Goal: Task Accomplishment & Management: Manage account settings

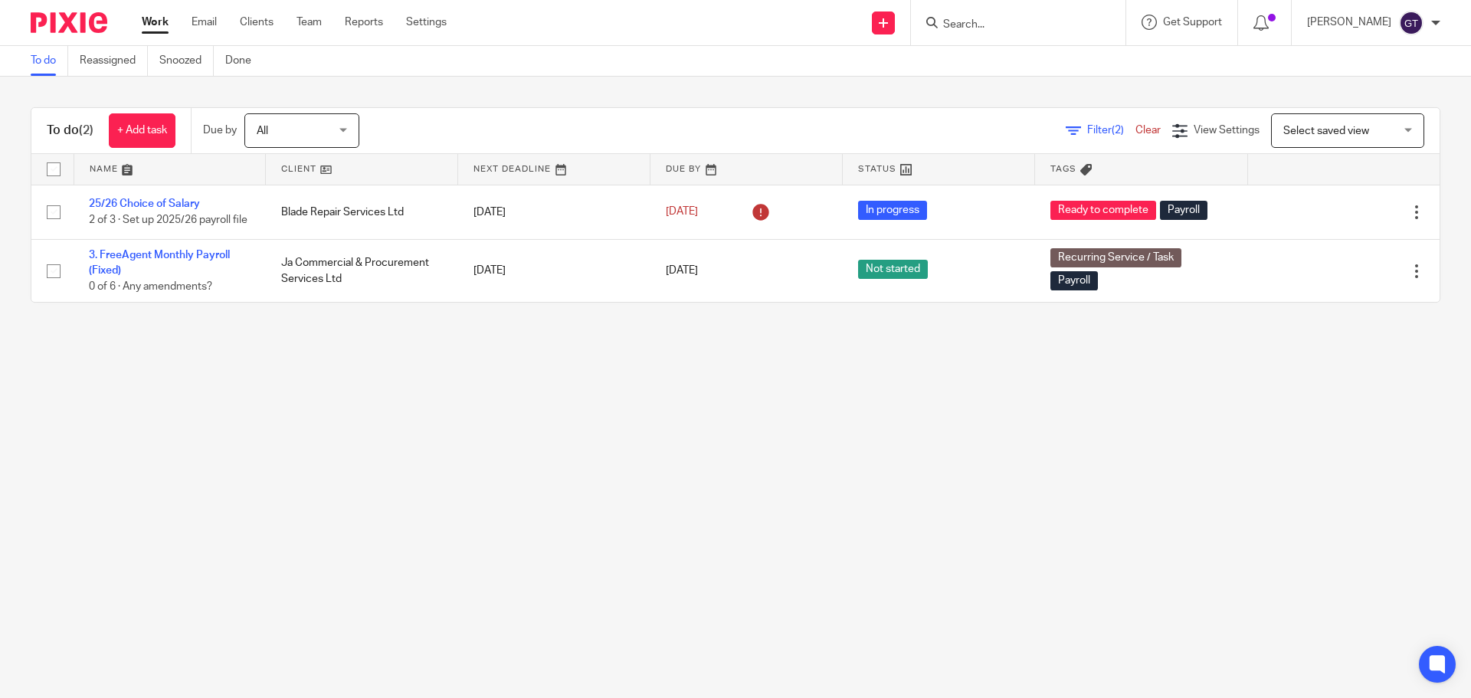
click at [1010, 27] on input "Search" at bounding box center [1010, 25] width 138 height 14
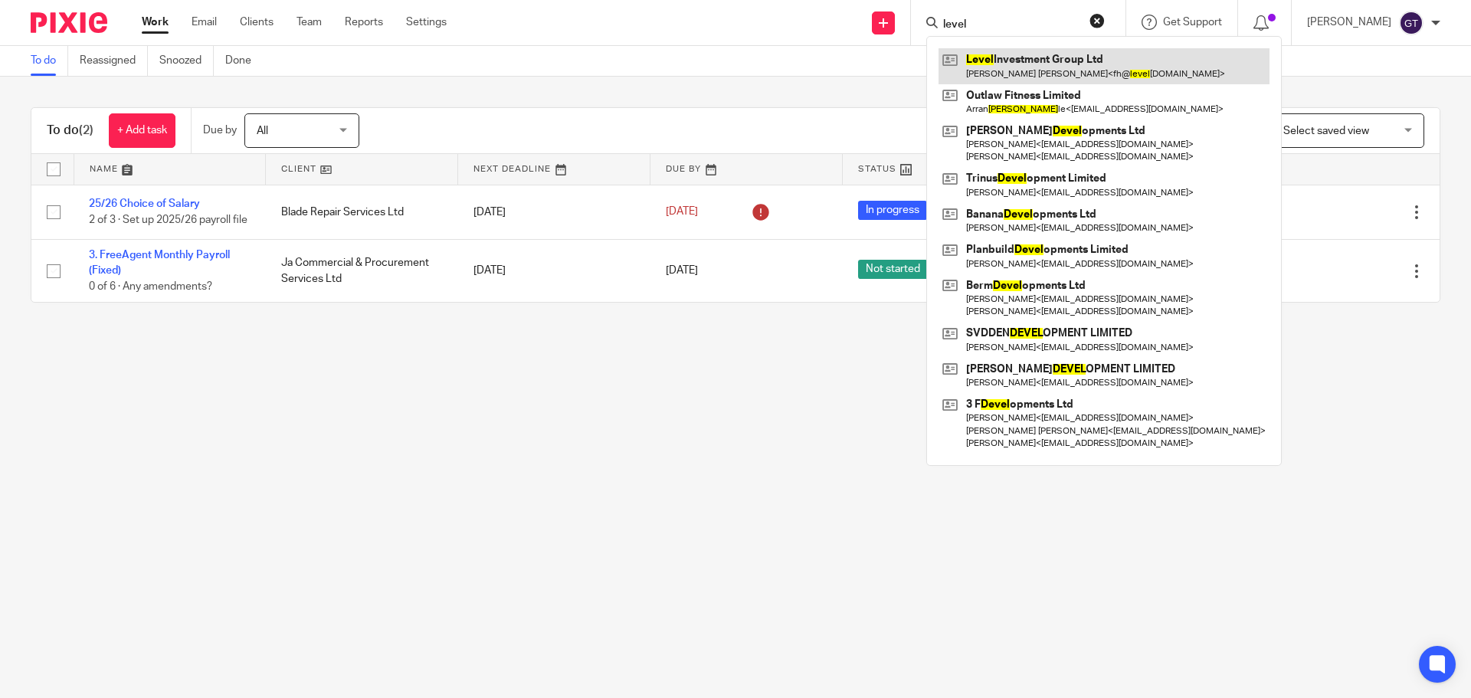
type input "level"
click at [1023, 50] on link at bounding box center [1103, 65] width 331 height 35
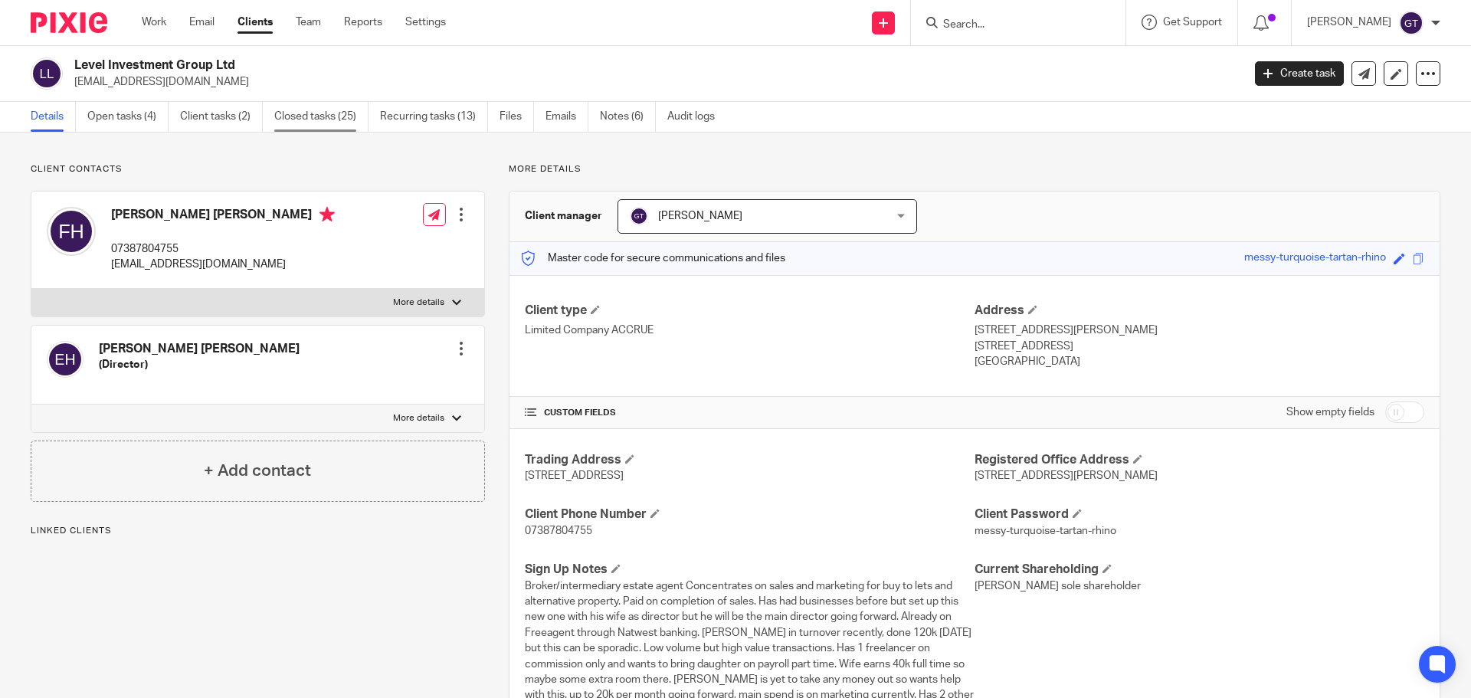
click at [303, 117] on link "Closed tasks (25)" at bounding box center [321, 117] width 94 height 30
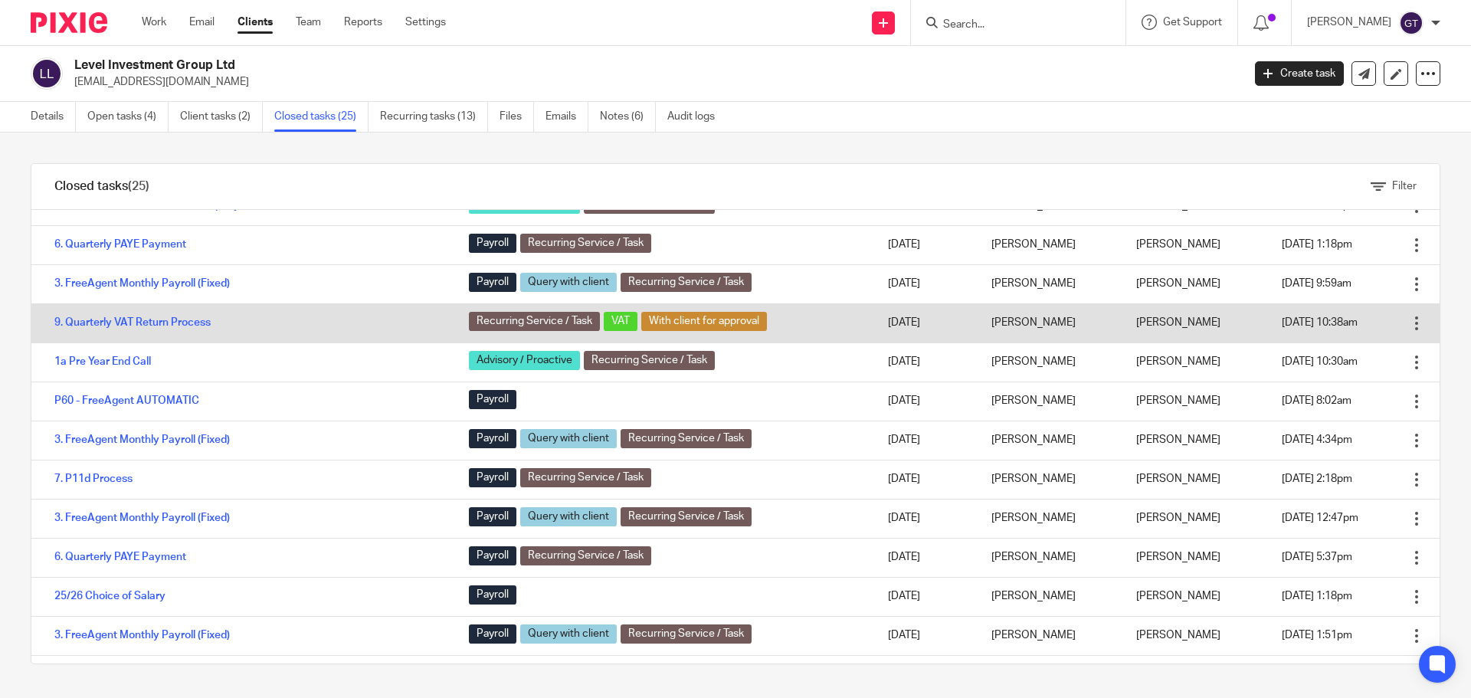
scroll to position [153, 0]
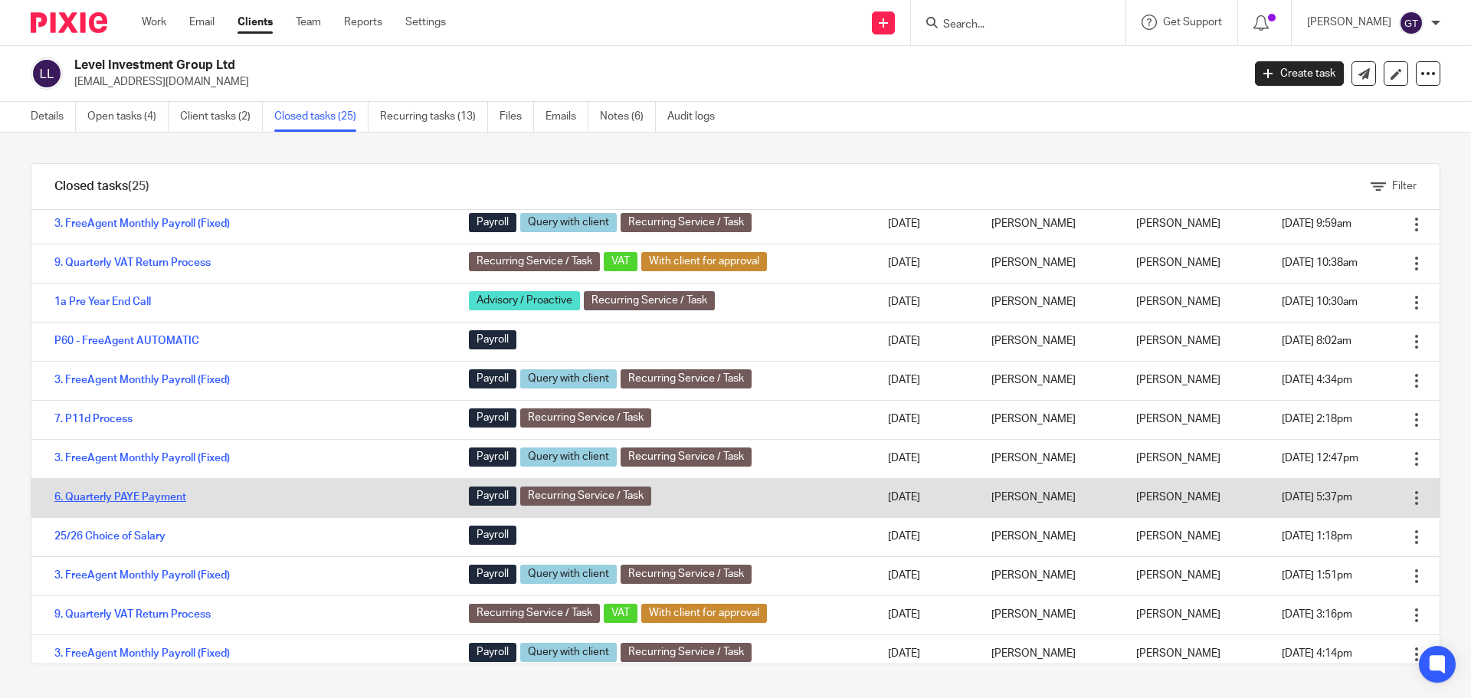
click at [144, 496] on link "6. Quarterly PAYE Payment" at bounding box center [120, 497] width 132 height 11
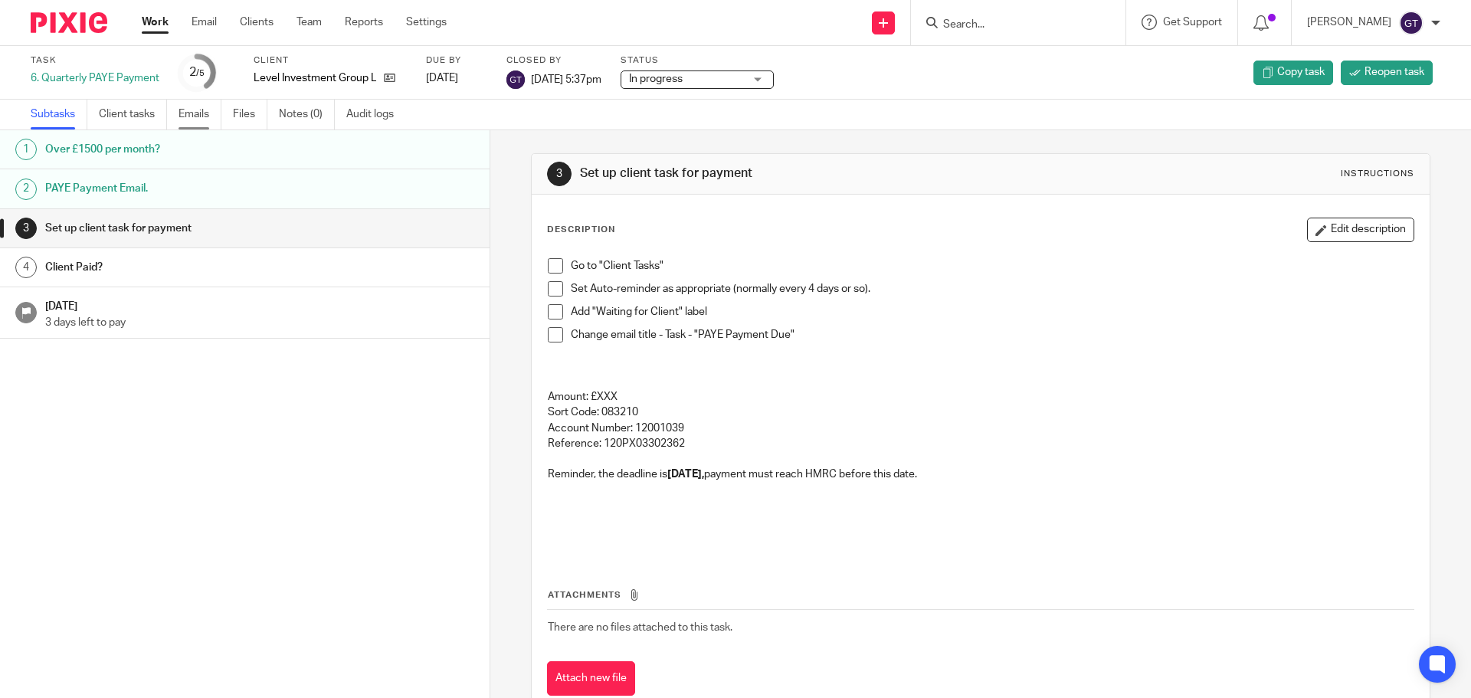
click at [197, 114] on link "Emails" at bounding box center [199, 115] width 43 height 30
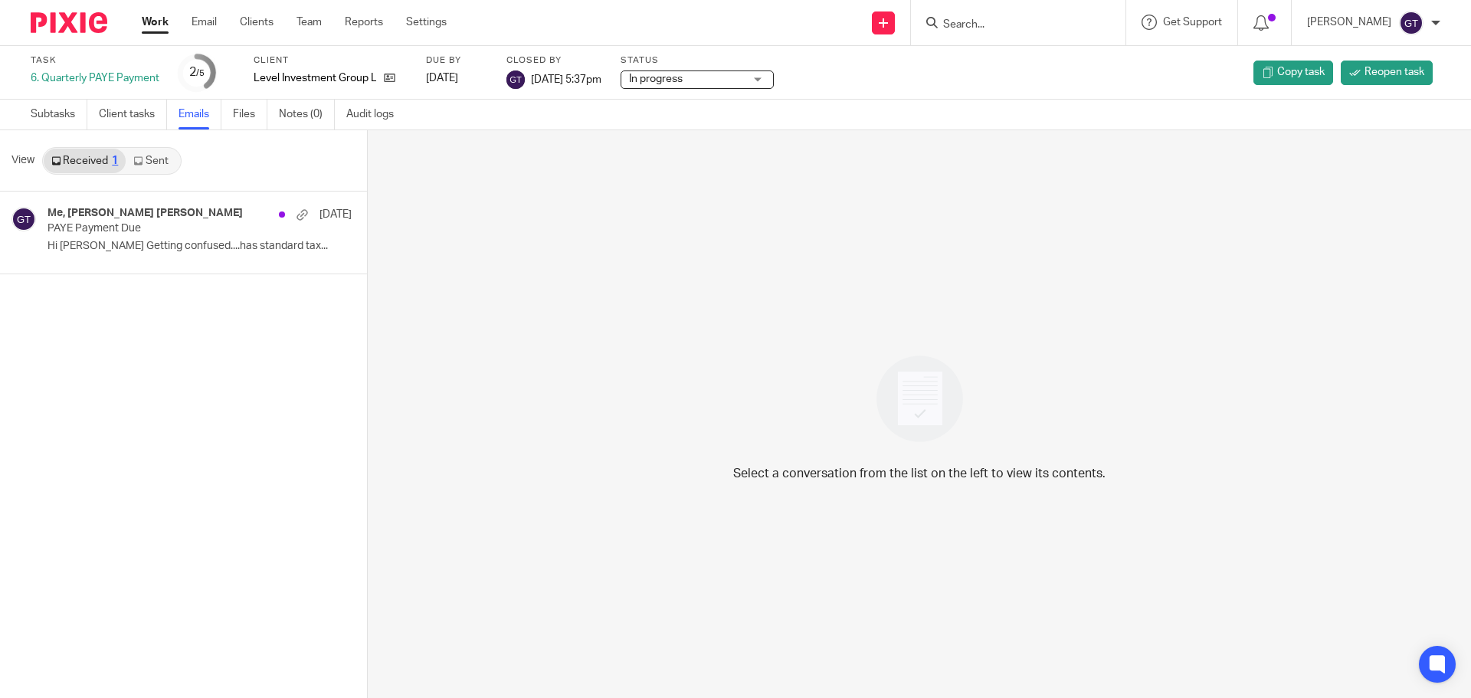
click at [150, 165] on link "Sent" at bounding box center [153, 161] width 54 height 25
click at [144, 254] on div "Me, Fraser Holmes 8 Apr PAYE Payment Due Hi Fraser, Looking at FreeAgent, your …" at bounding box center [176, 232] width 258 height 51
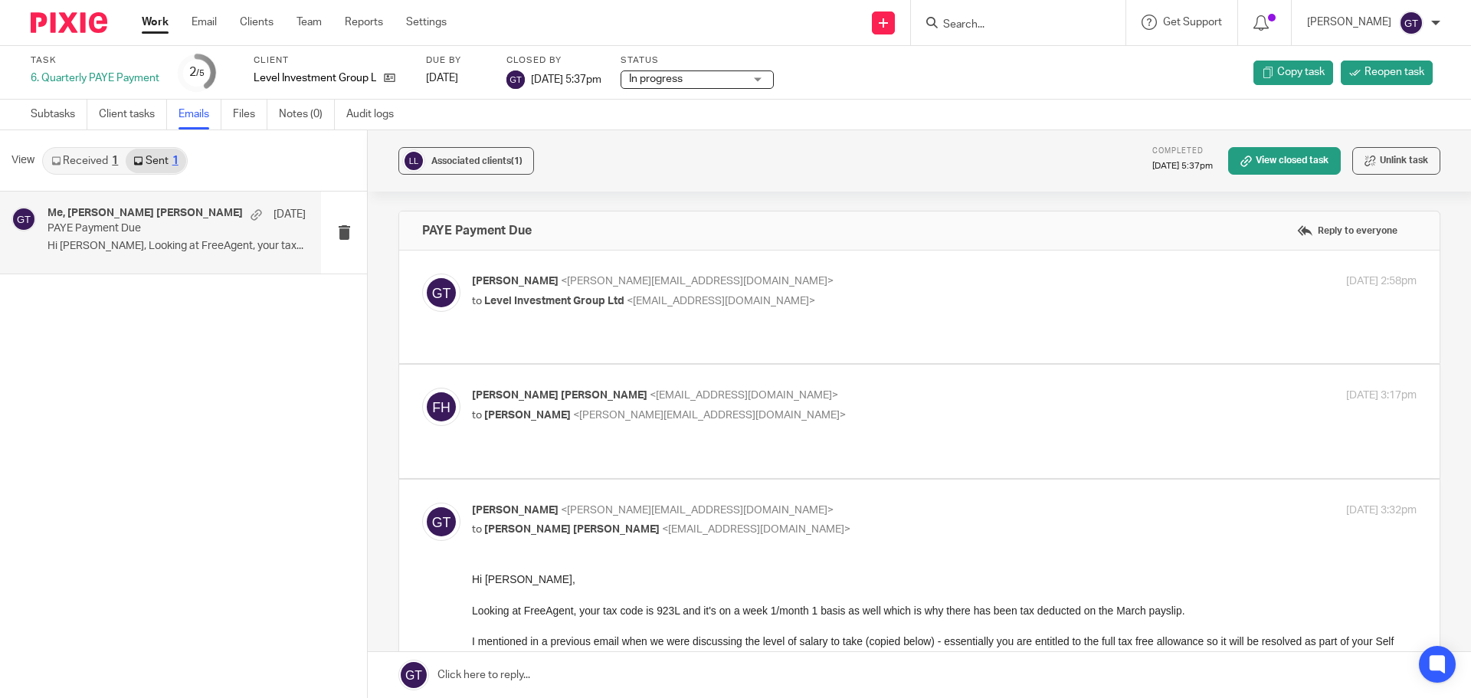
click at [610, 287] on p "Greg Timson <greg@accrueaccounting.co.uk>" at bounding box center [787, 281] width 630 height 16
checkbox input "true"
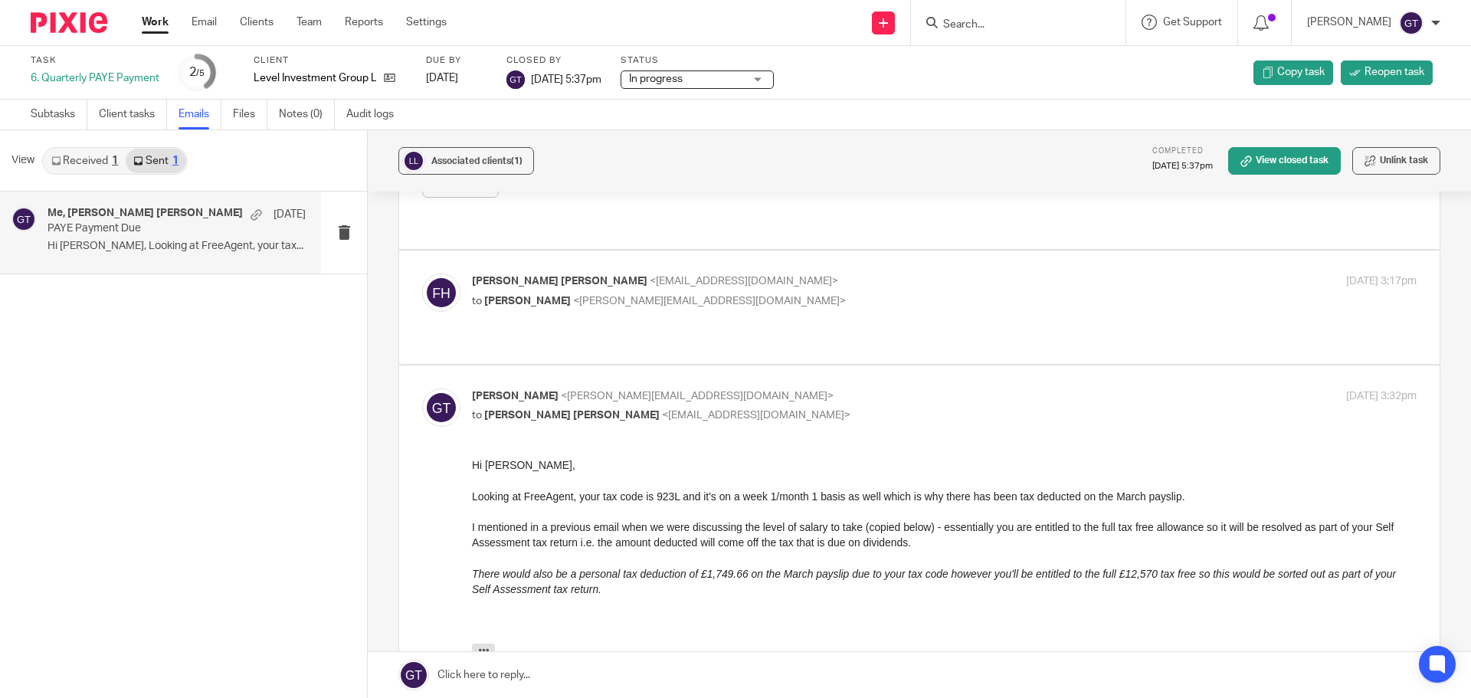
scroll to position [383, 0]
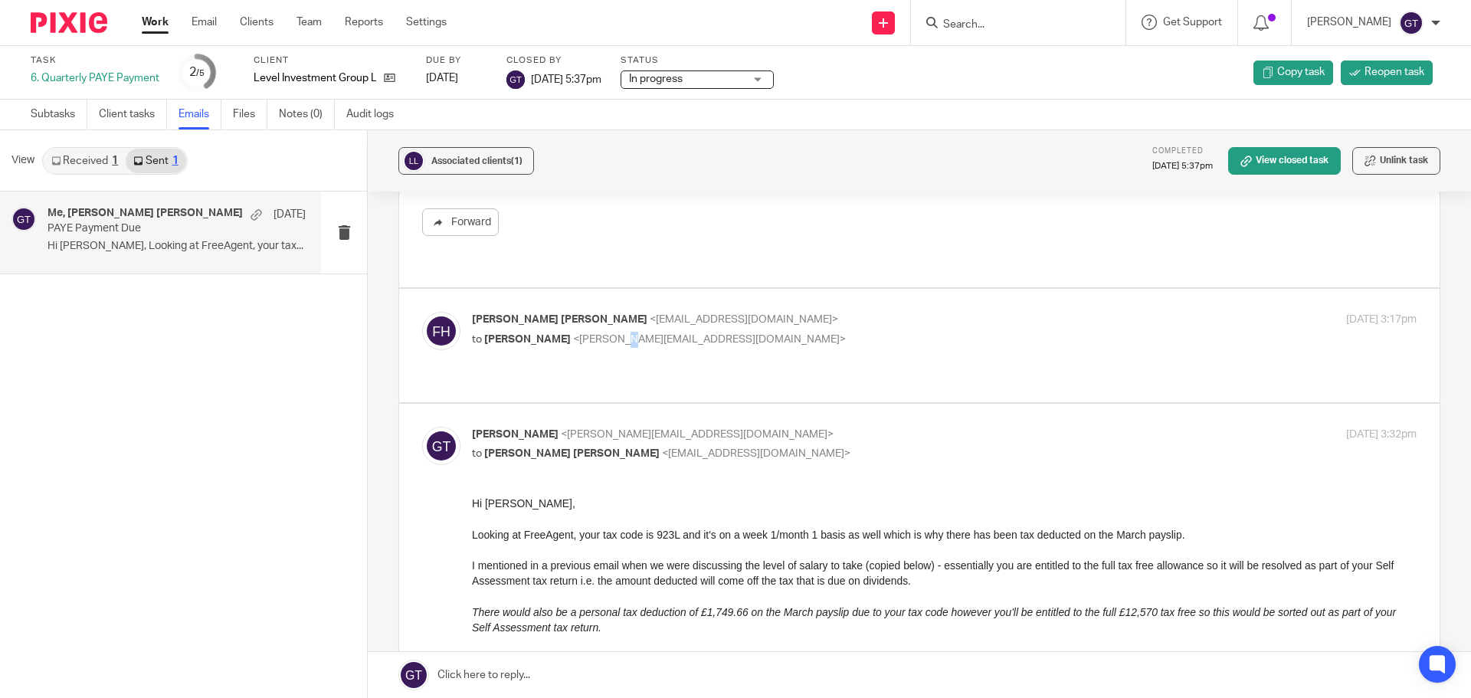
click at [607, 334] on span "<greg@accrueaccounting.co.uk>" at bounding box center [709, 339] width 273 height 11
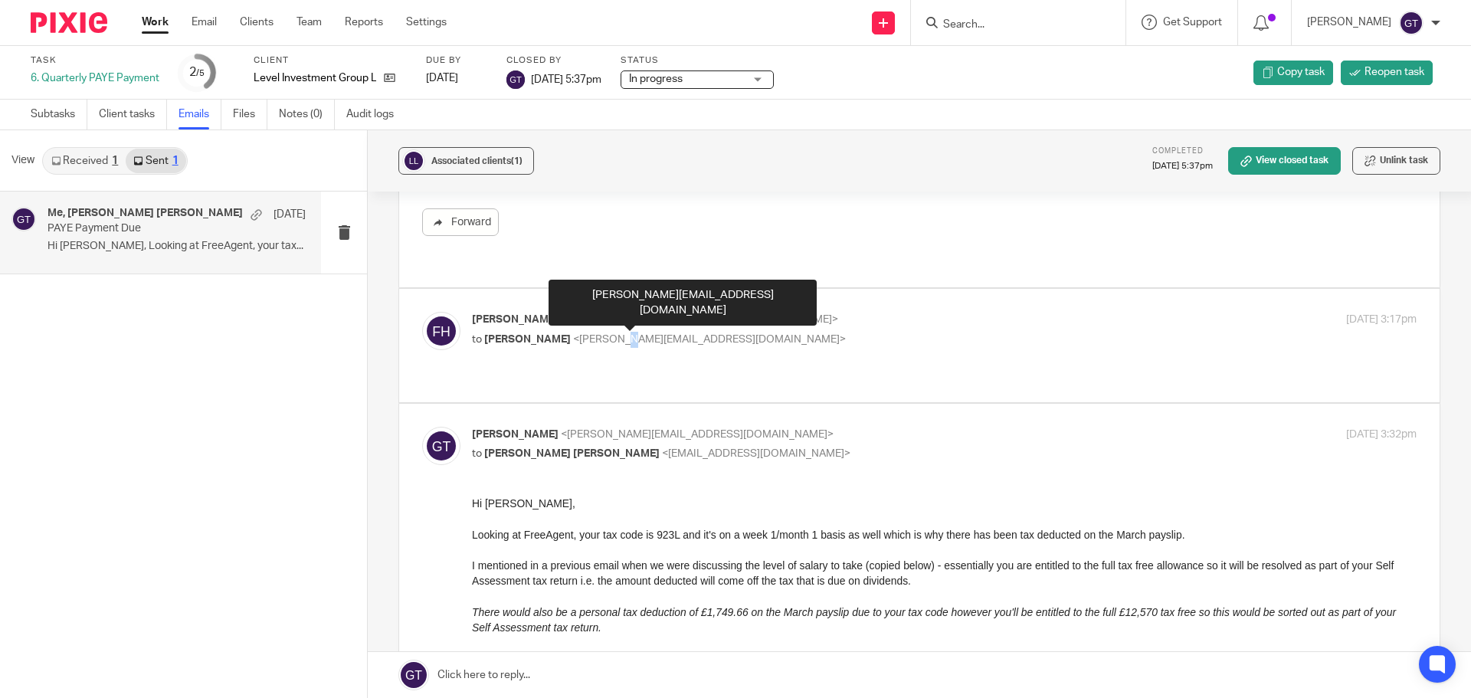
click at [607, 315] on div "Fraser Holmes <fh@levelinvestment.co.uk> to Greg Timson <greg@accrueaccounting.…" at bounding box center [787, 329] width 630 height 35
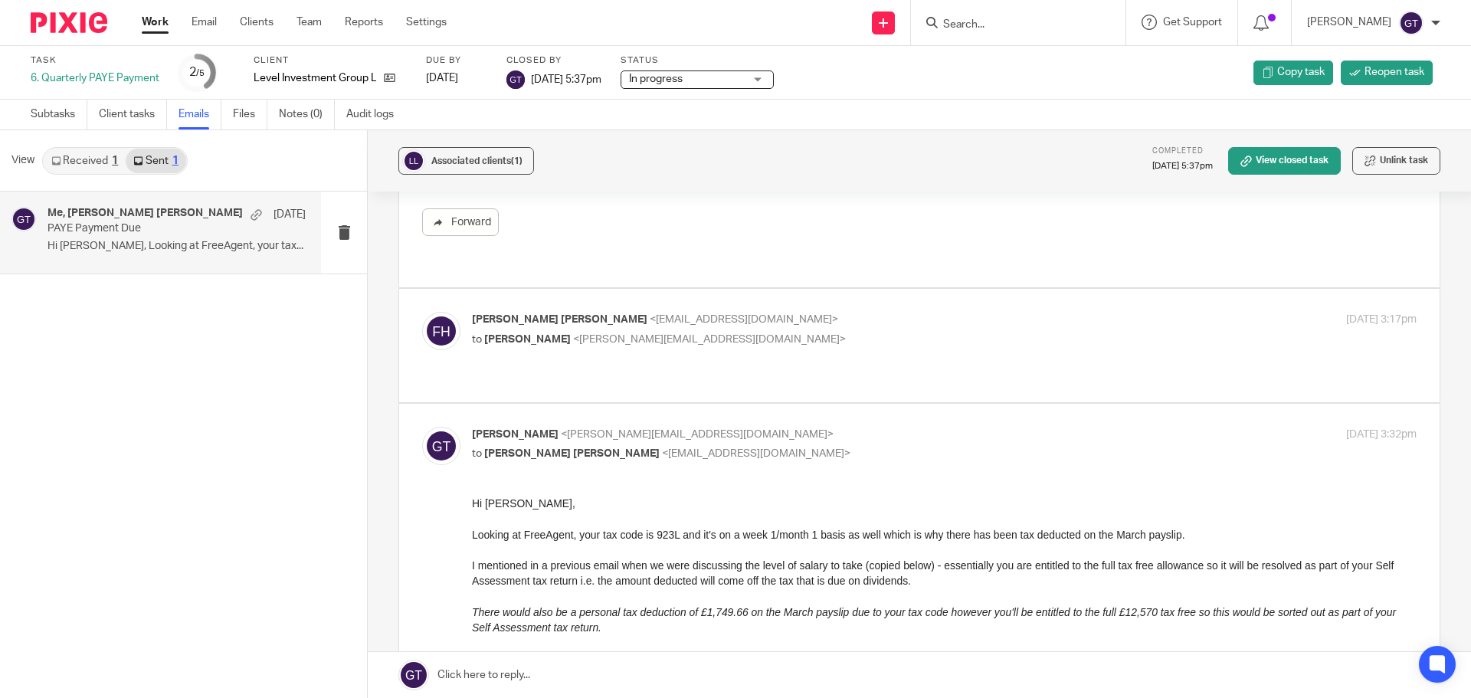
click at [587, 334] on span "<greg@accrueaccounting.co.uk>" at bounding box center [709, 339] width 273 height 11
checkbox input "true"
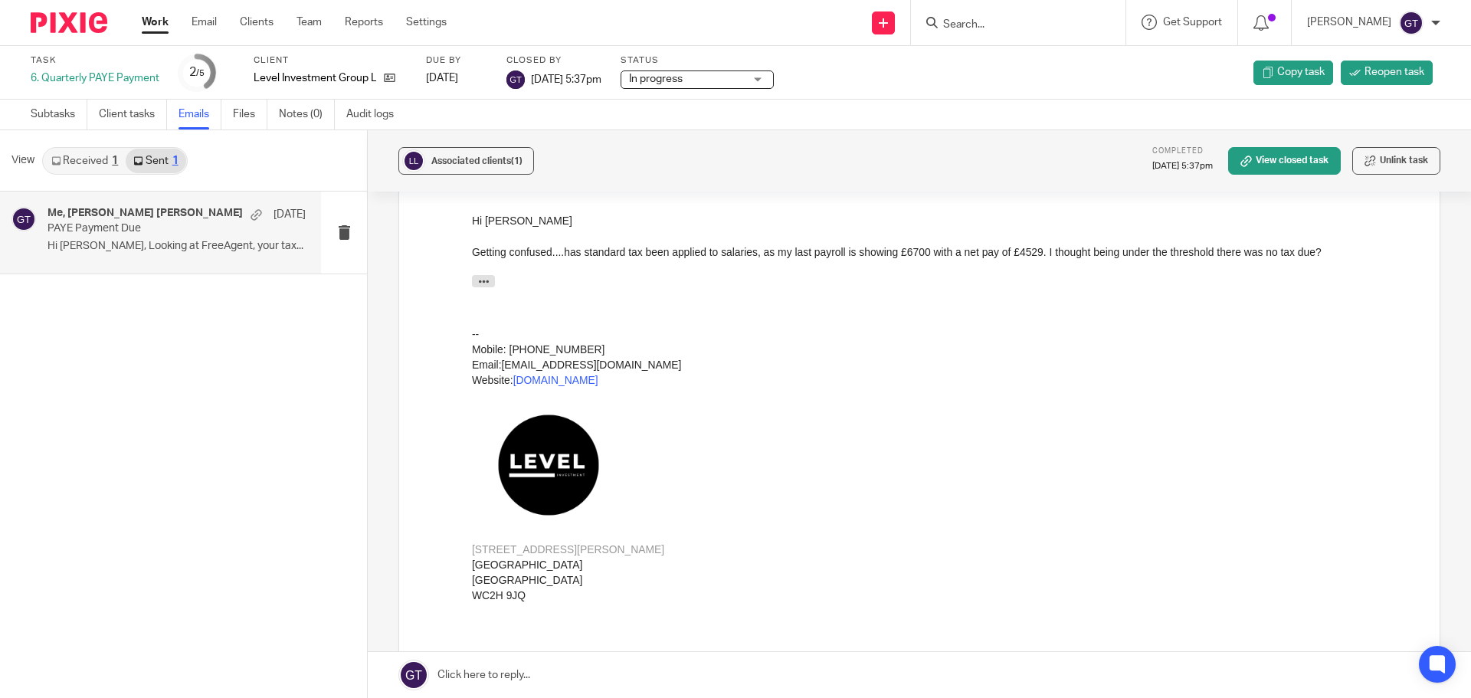
scroll to position [536, 0]
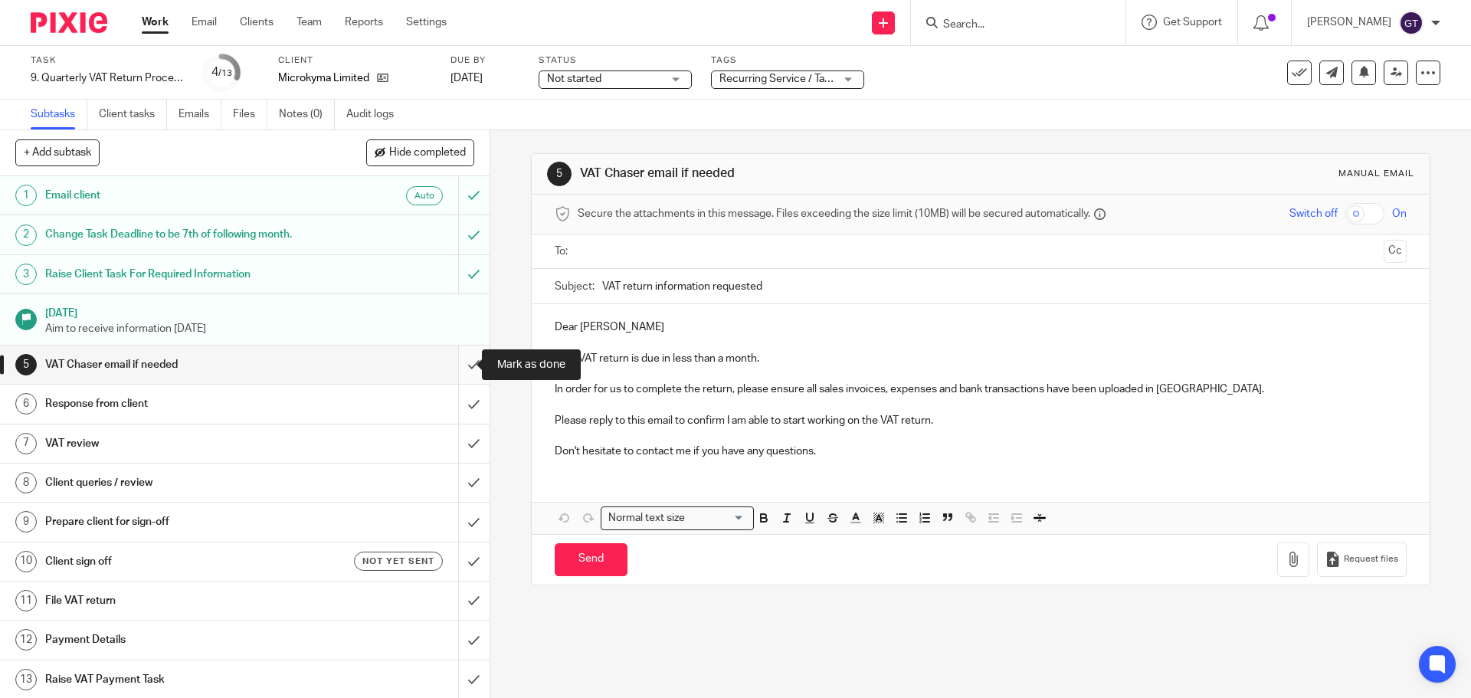
click at [463, 366] on input "submit" at bounding box center [244, 364] width 489 height 38
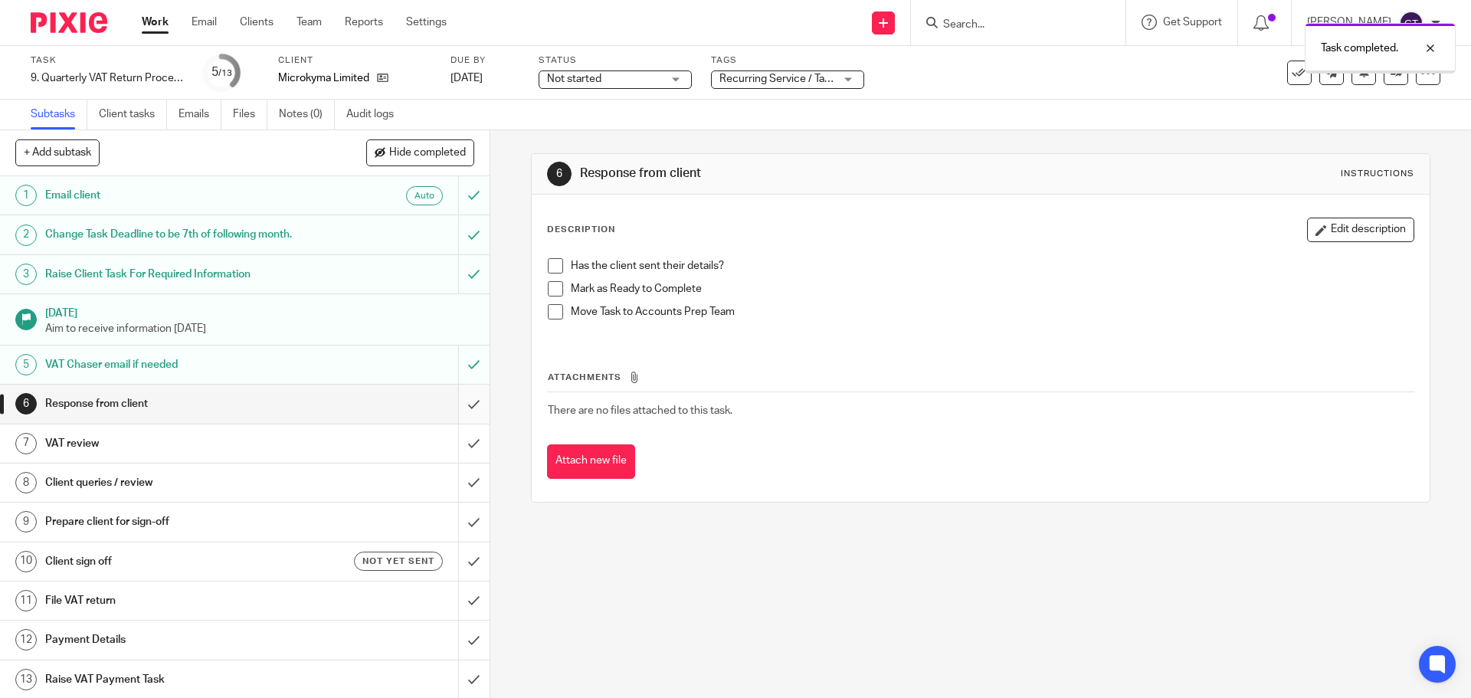
drag, startPoint x: 0, startPoint y: 0, endPoint x: 457, endPoint y: 405, distance: 610.4
click at [457, 405] on input "submit" at bounding box center [244, 404] width 489 height 38
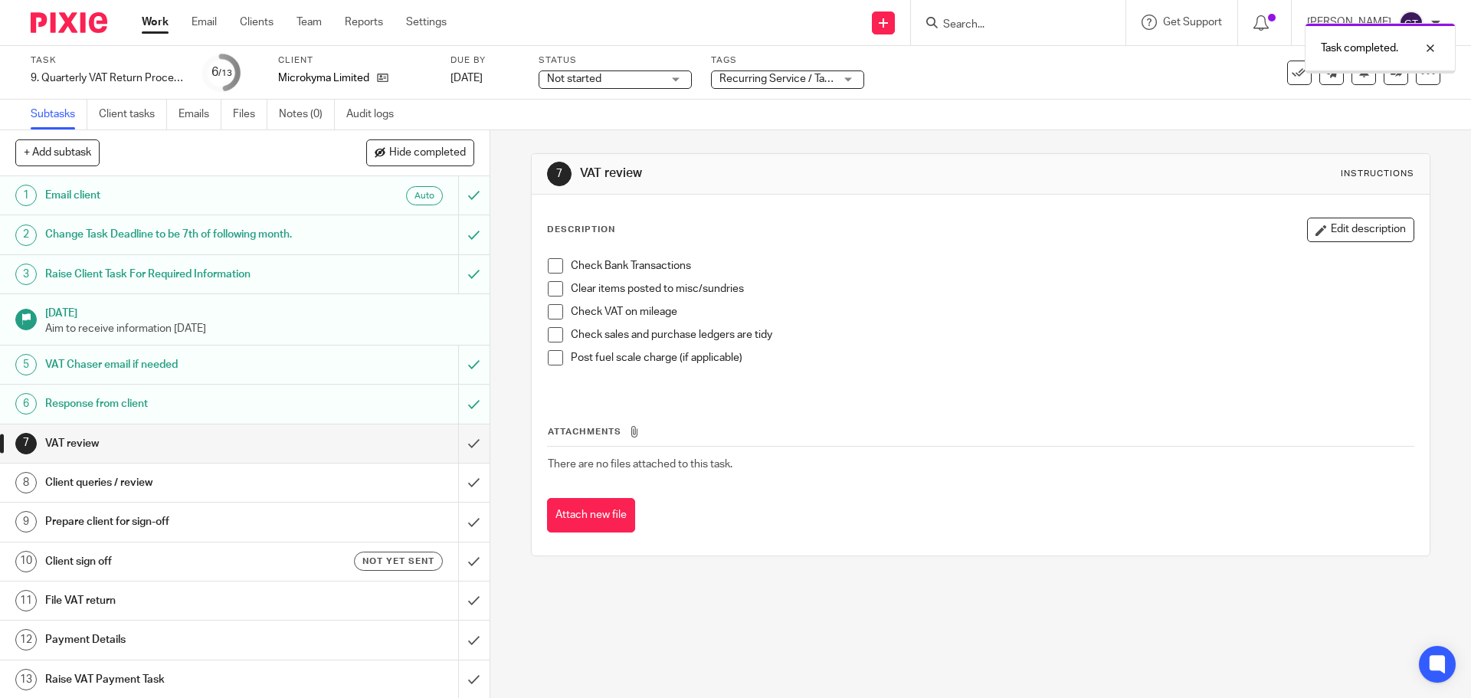
click at [805, 77] on span "Recurring Service / Task + 1" at bounding box center [785, 79] width 133 height 11
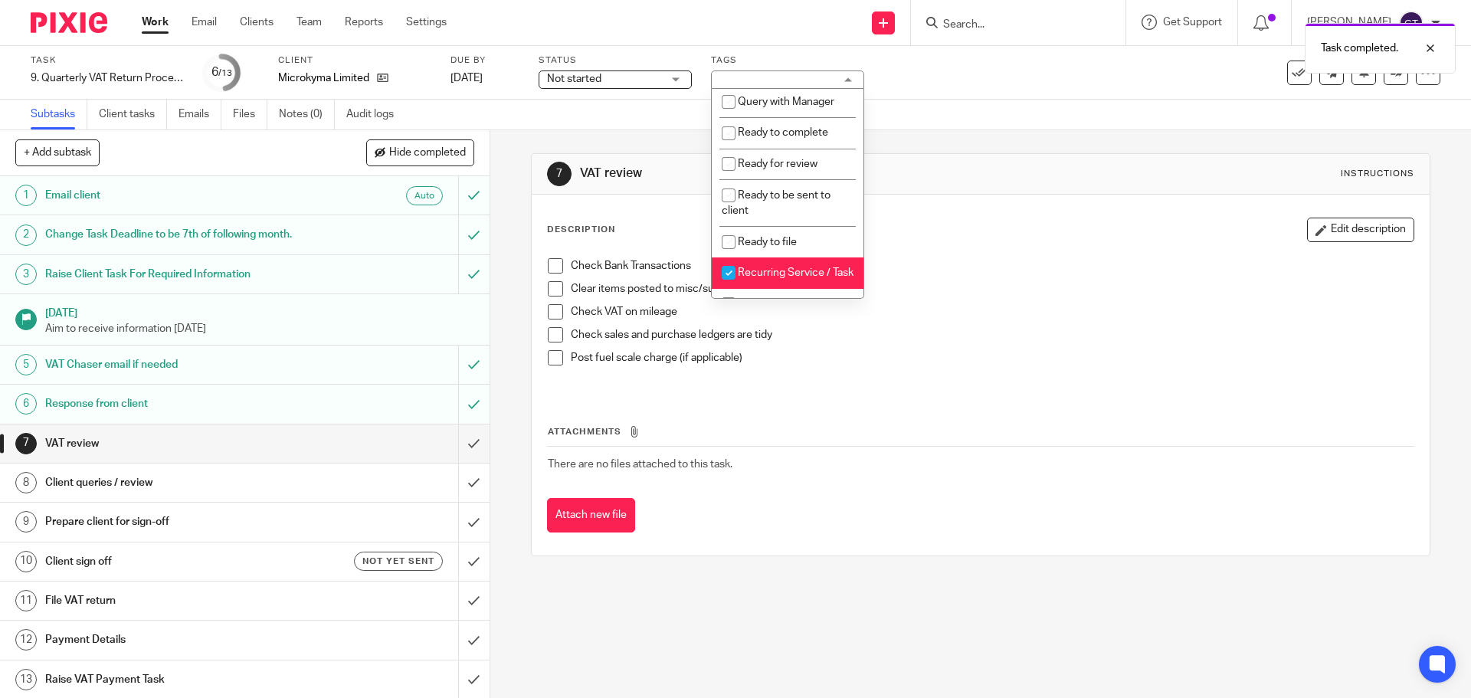
scroll to position [576, 0]
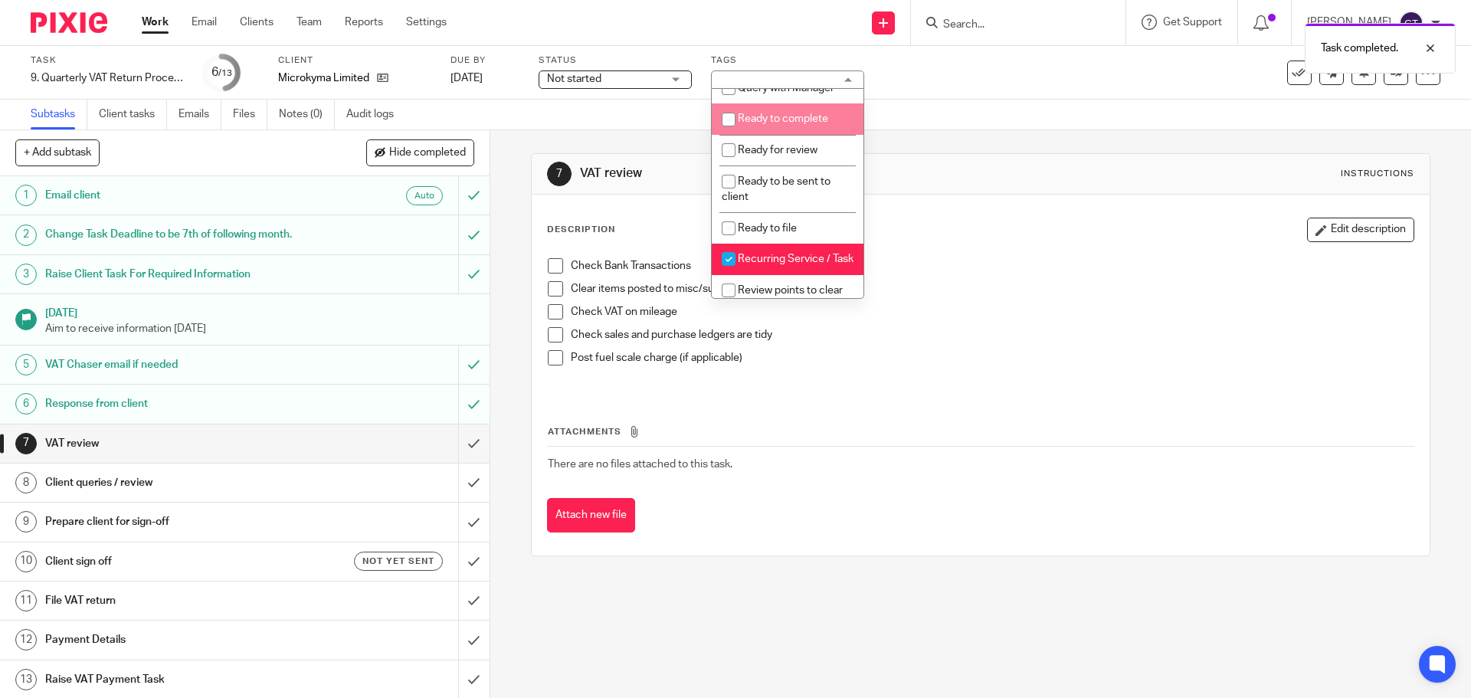
click at [787, 124] on span "Ready to complete" at bounding box center [783, 118] width 90 height 11
checkbox input "true"
click at [945, 135] on div "7 VAT review Instructions Description Edit description Check Bank Transactions …" at bounding box center [980, 354] width 898 height 449
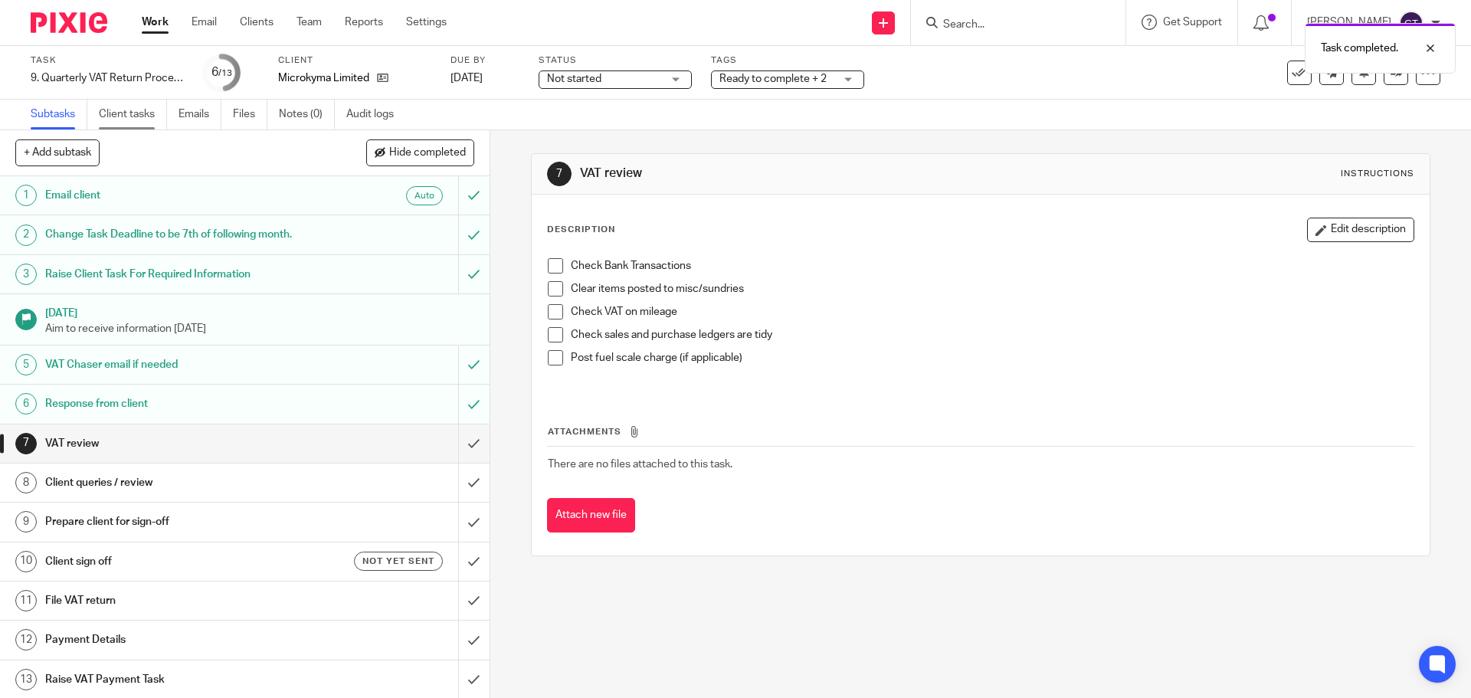
click at [147, 114] on link "Client tasks" at bounding box center [133, 115] width 68 height 30
